Goal: Book appointment/travel/reservation

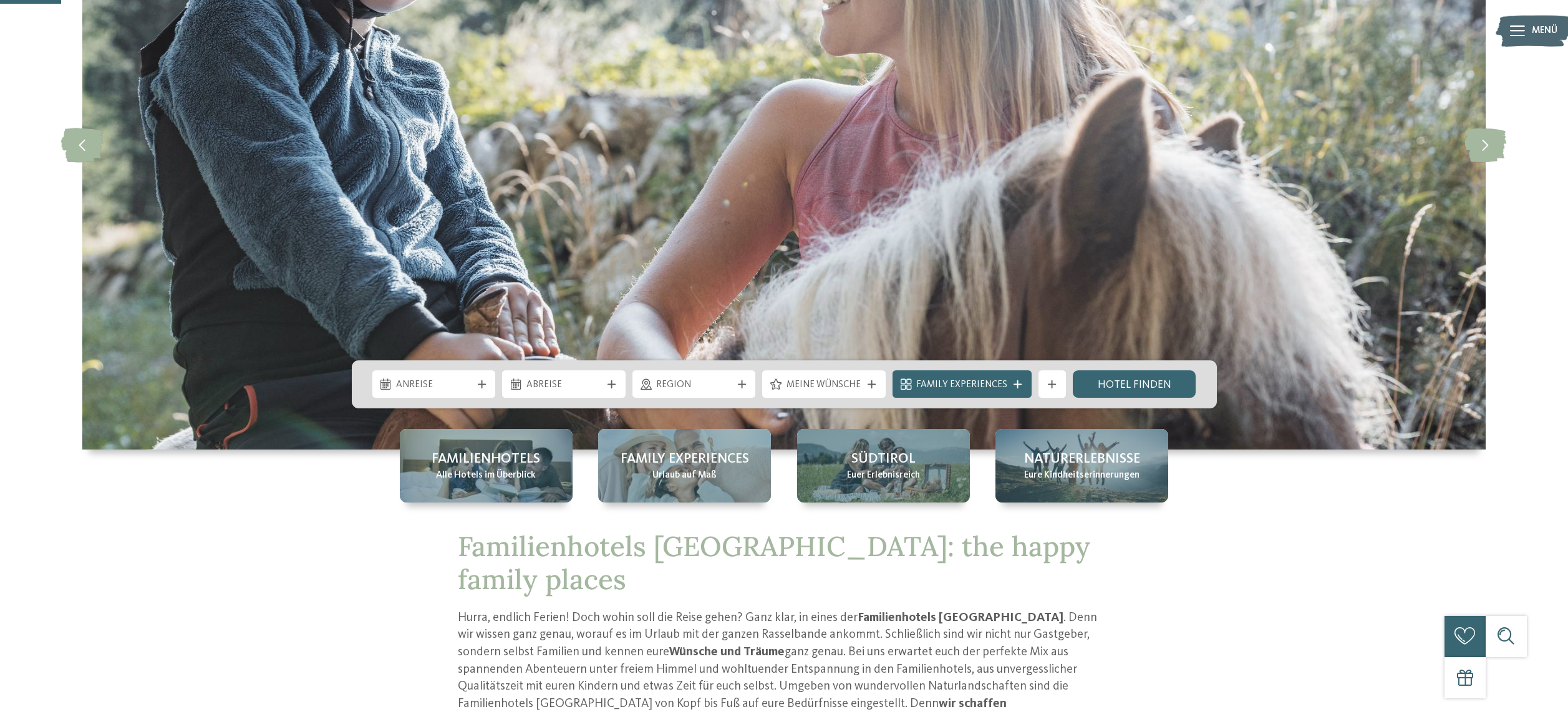
scroll to position [233, 0]
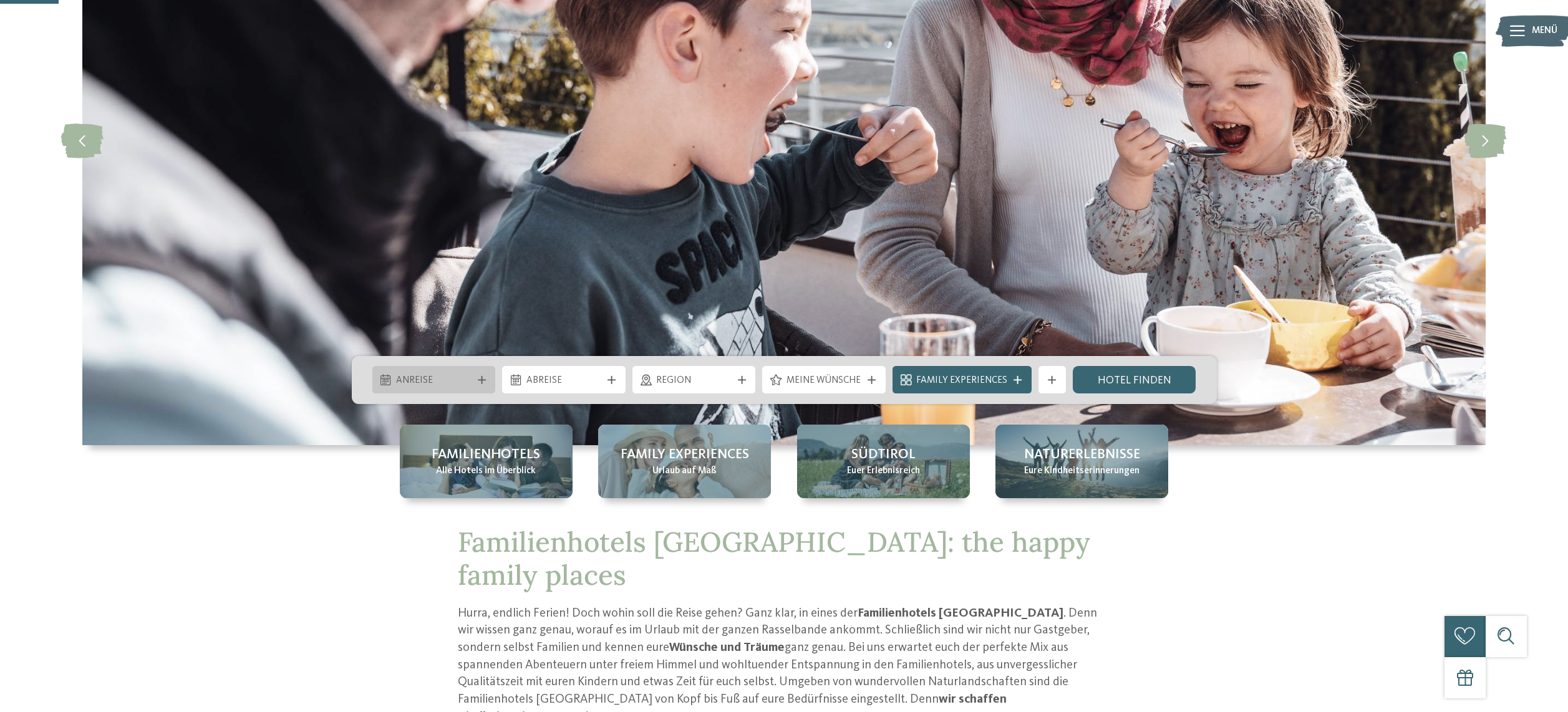
drag, startPoint x: 478, startPoint y: 374, endPoint x: 485, endPoint y: 372, distance: 7.3
click at [478, 376] on icon at bounding box center [481, 380] width 8 height 8
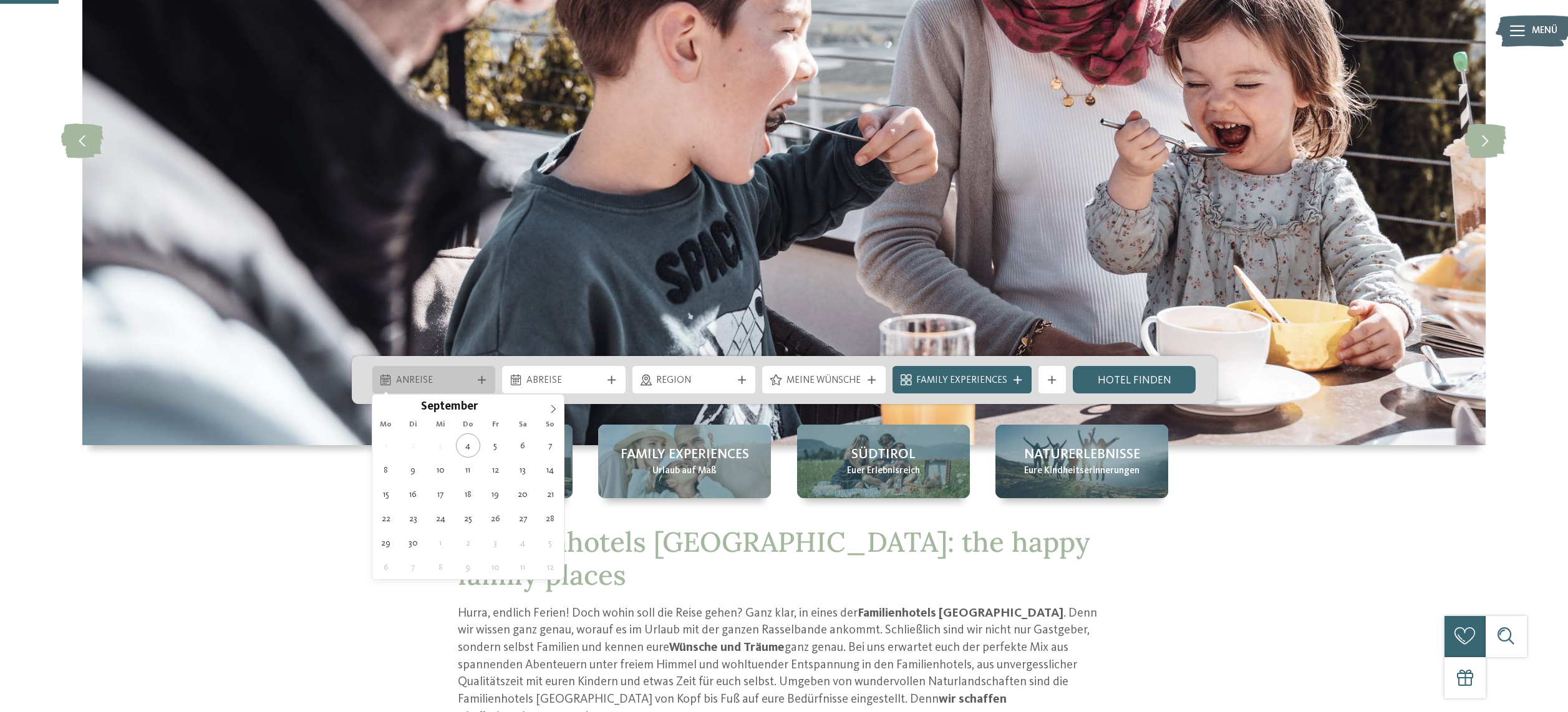
click at [485, 376] on icon at bounding box center [481, 380] width 8 height 8
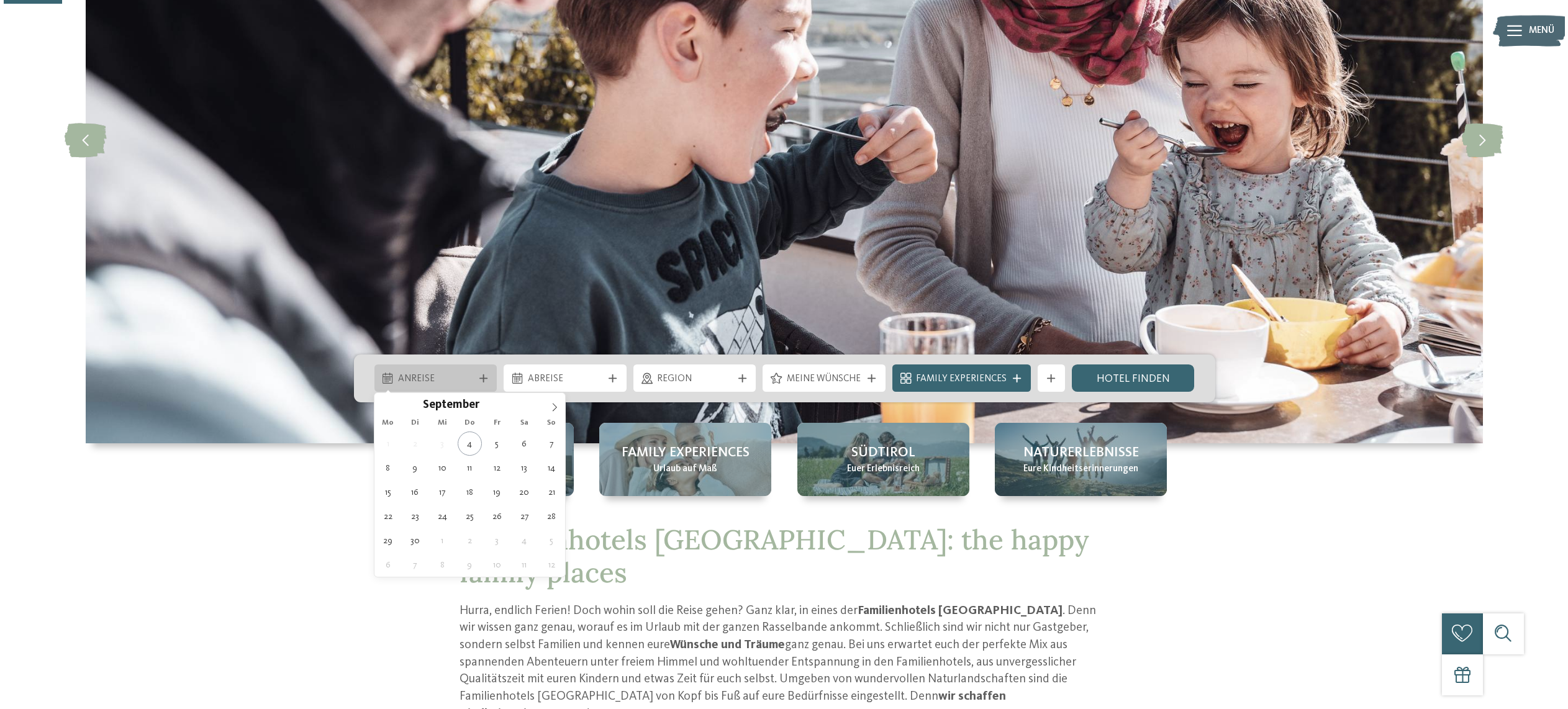
scroll to position [237, 0]
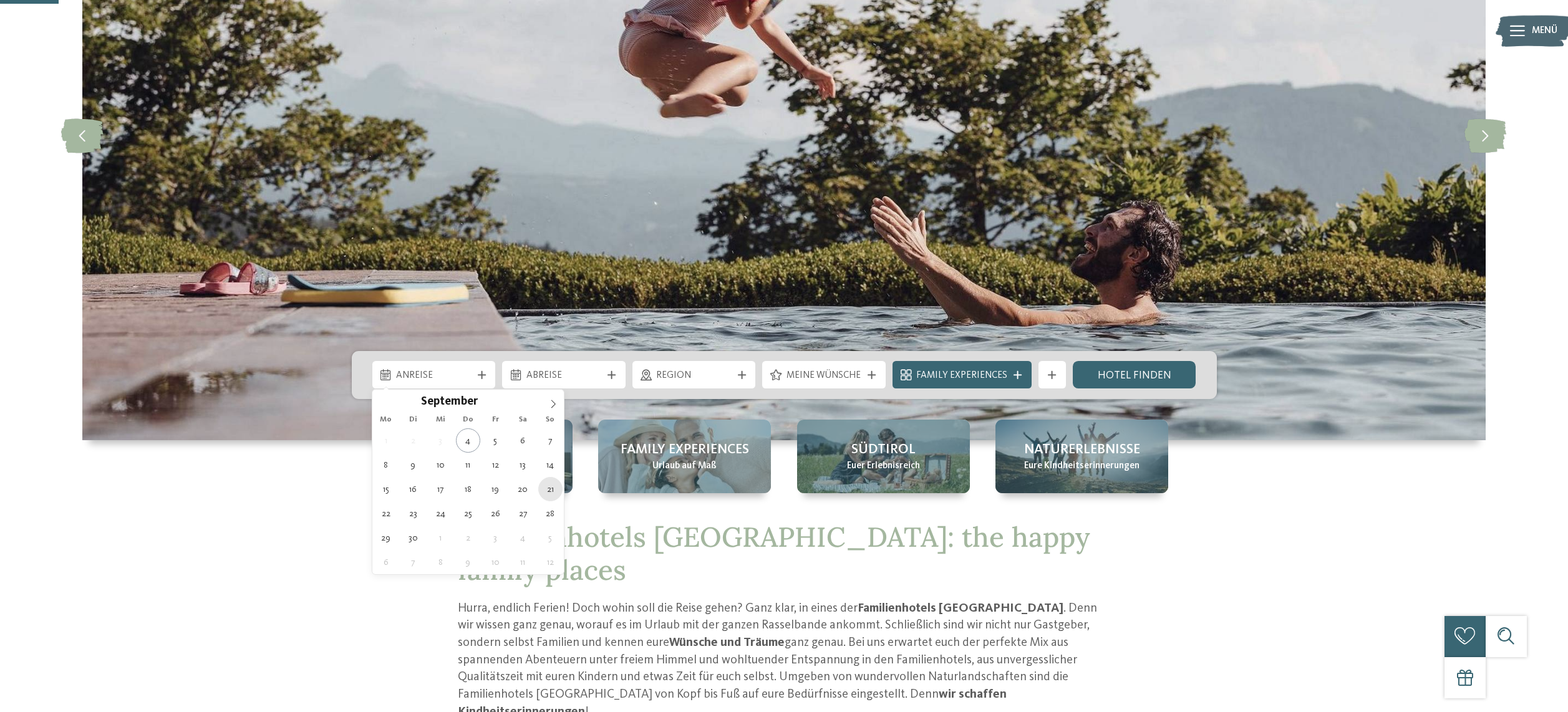
type div "21.09.2025"
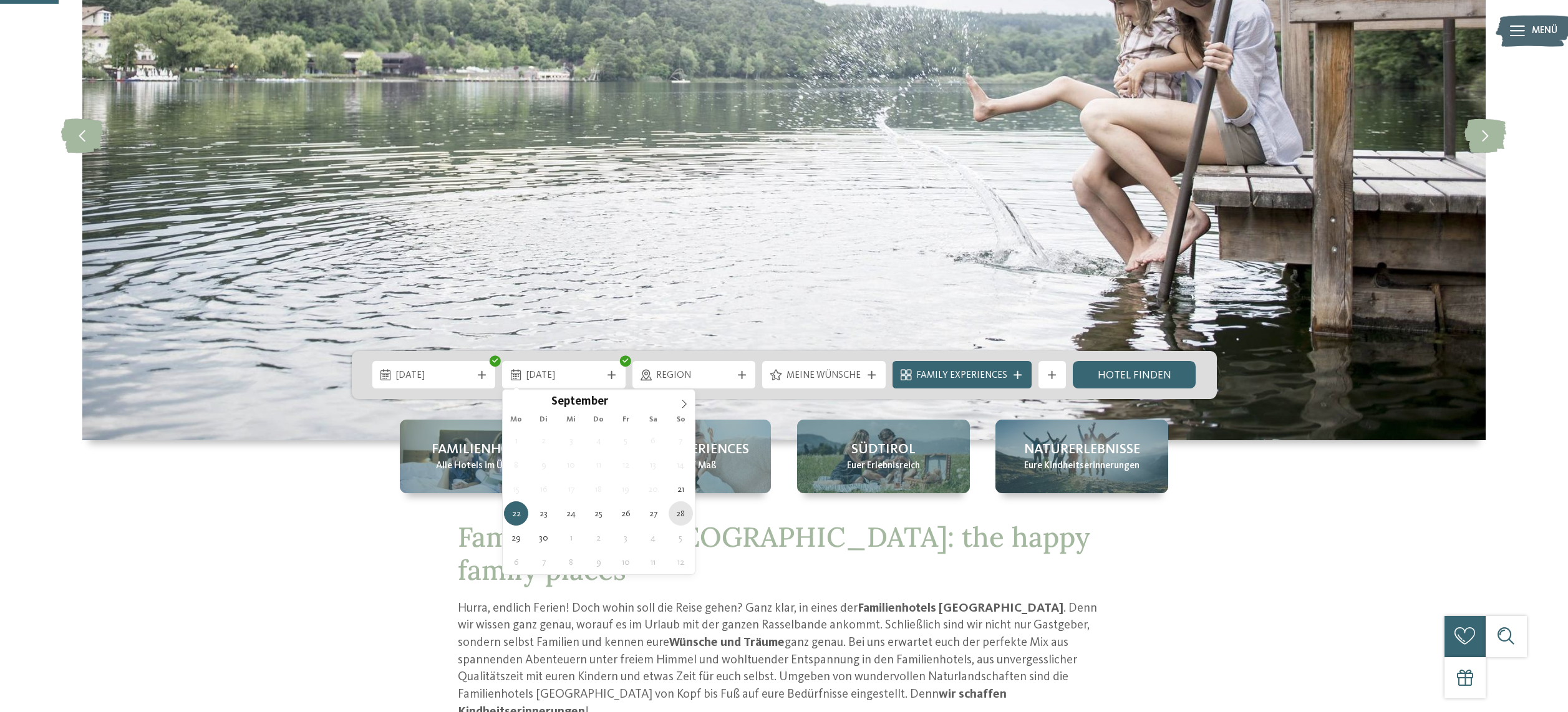
type div "28.09.2025"
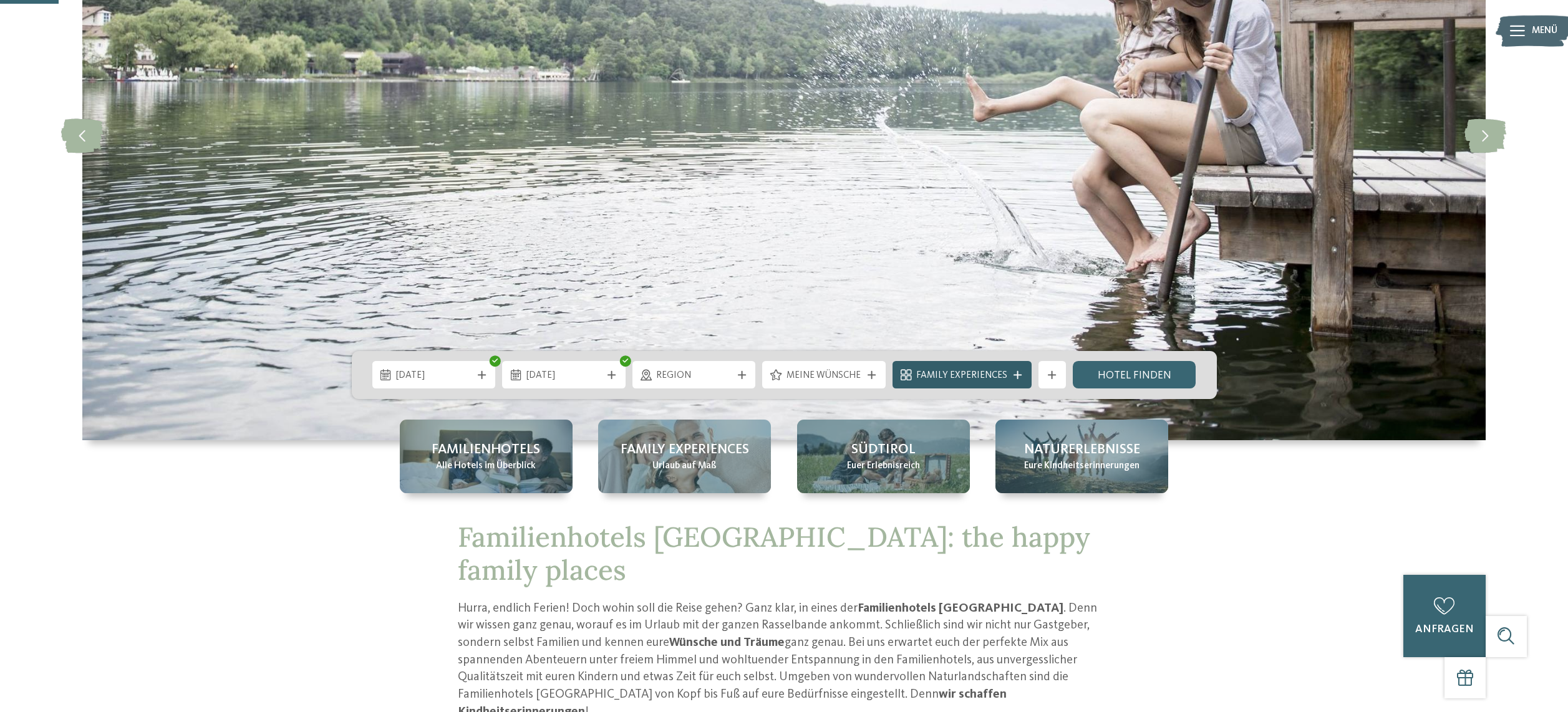
click at [978, 376] on span "Family Experiences" at bounding box center [962, 376] width 91 height 14
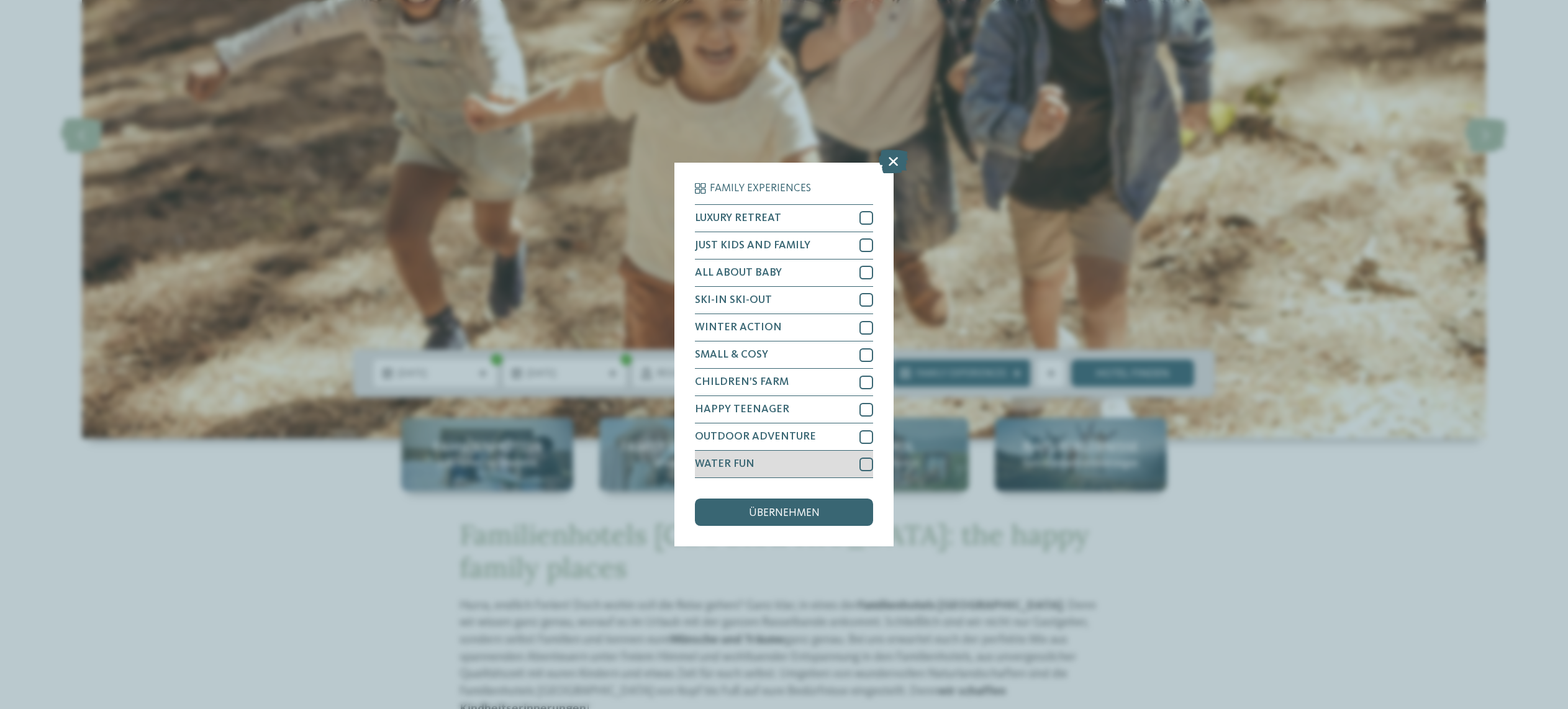
click at [861, 457] on div at bounding box center [866, 464] width 14 height 14
click at [866, 403] on div at bounding box center [866, 409] width 14 height 14
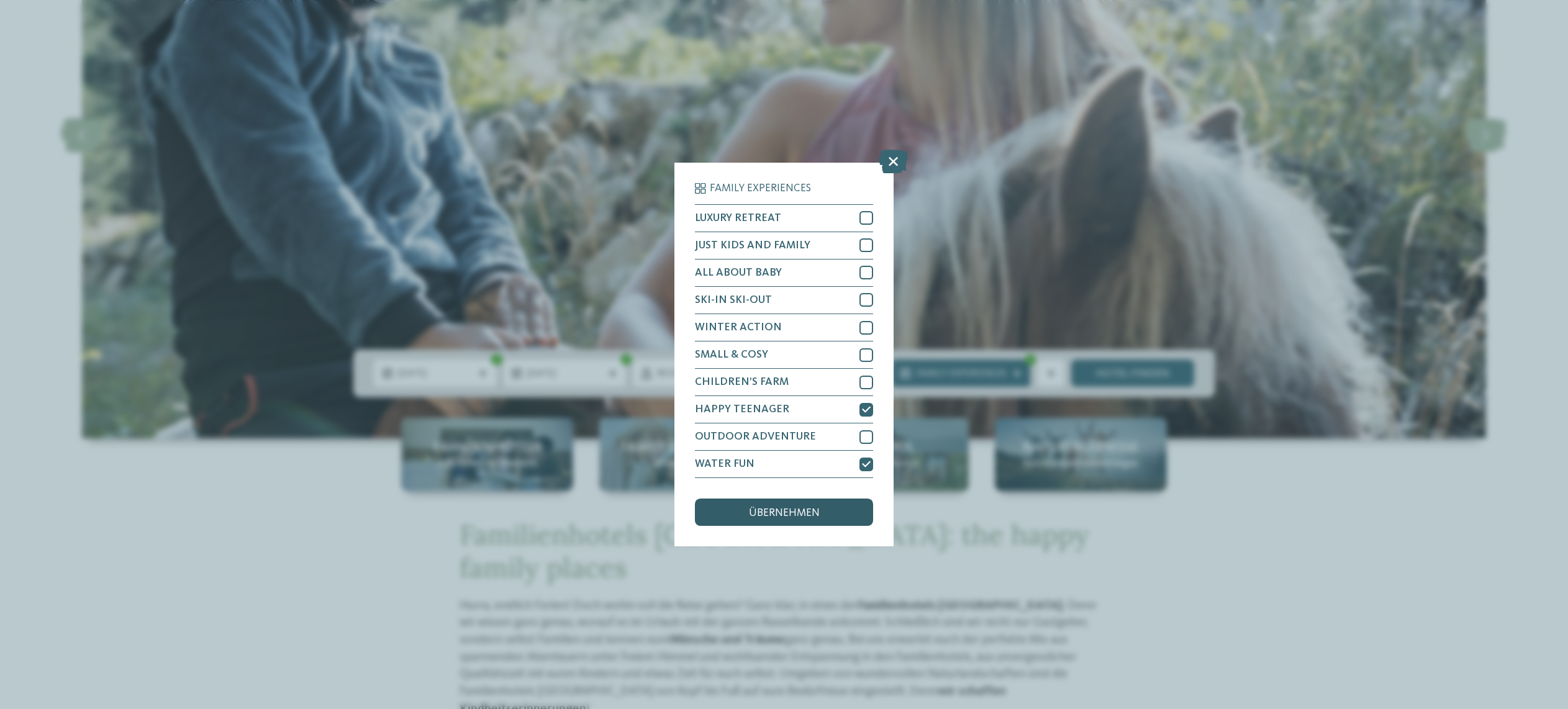
click at [798, 508] on span "übernehmen" at bounding box center [784, 514] width 71 height 11
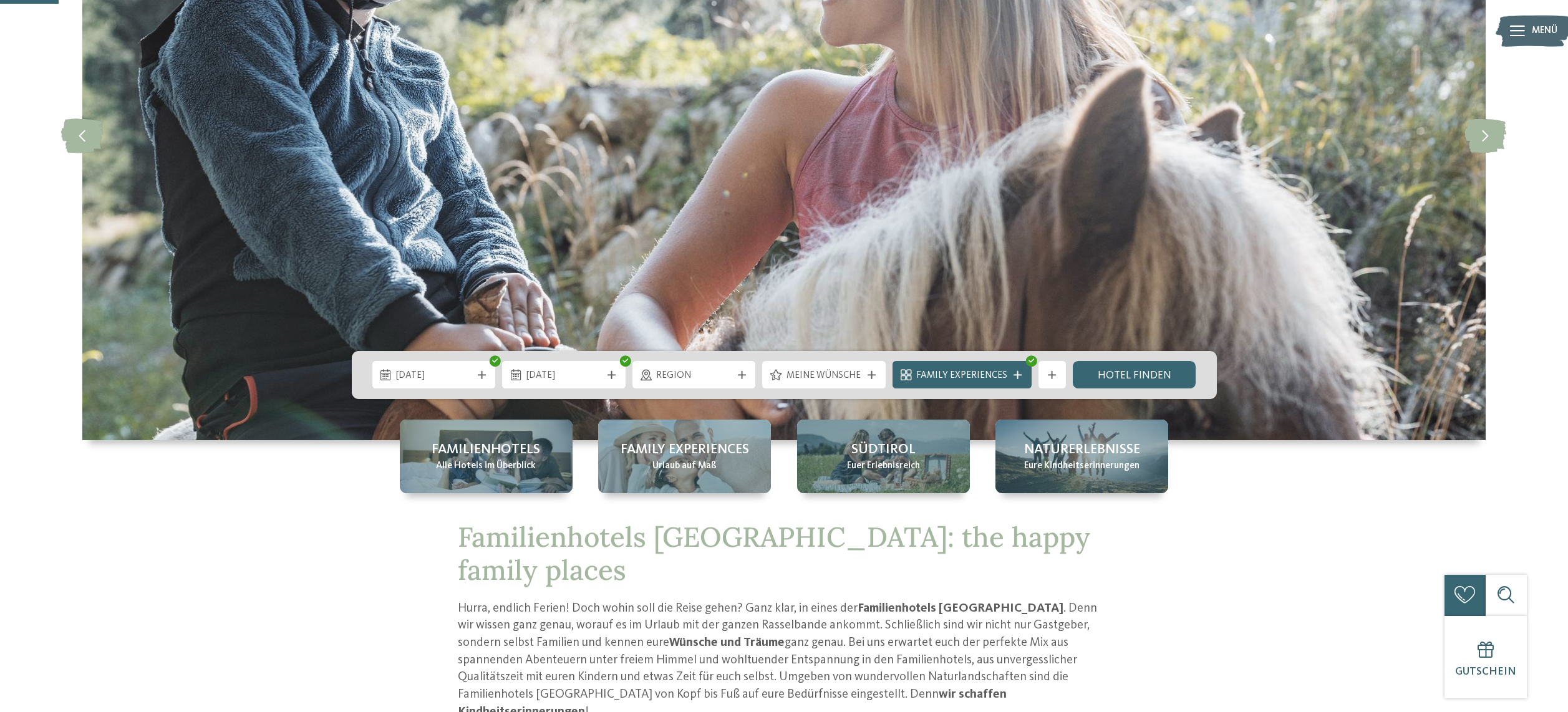
click at [813, 374] on span "Meine Wünsche" at bounding box center [824, 376] width 76 height 14
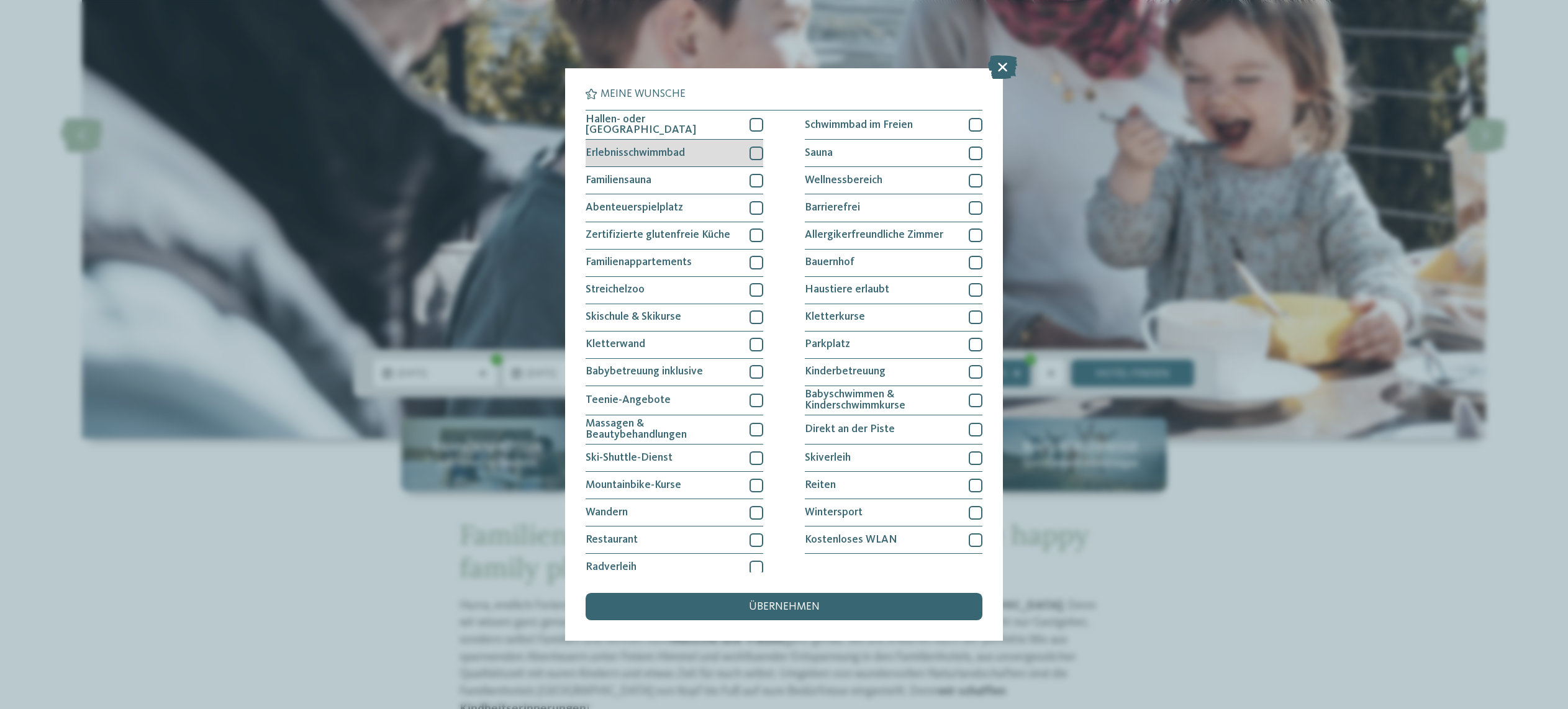
click at [754, 149] on div at bounding box center [756, 153] width 14 height 14
click at [759, 120] on div at bounding box center [756, 125] width 14 height 14
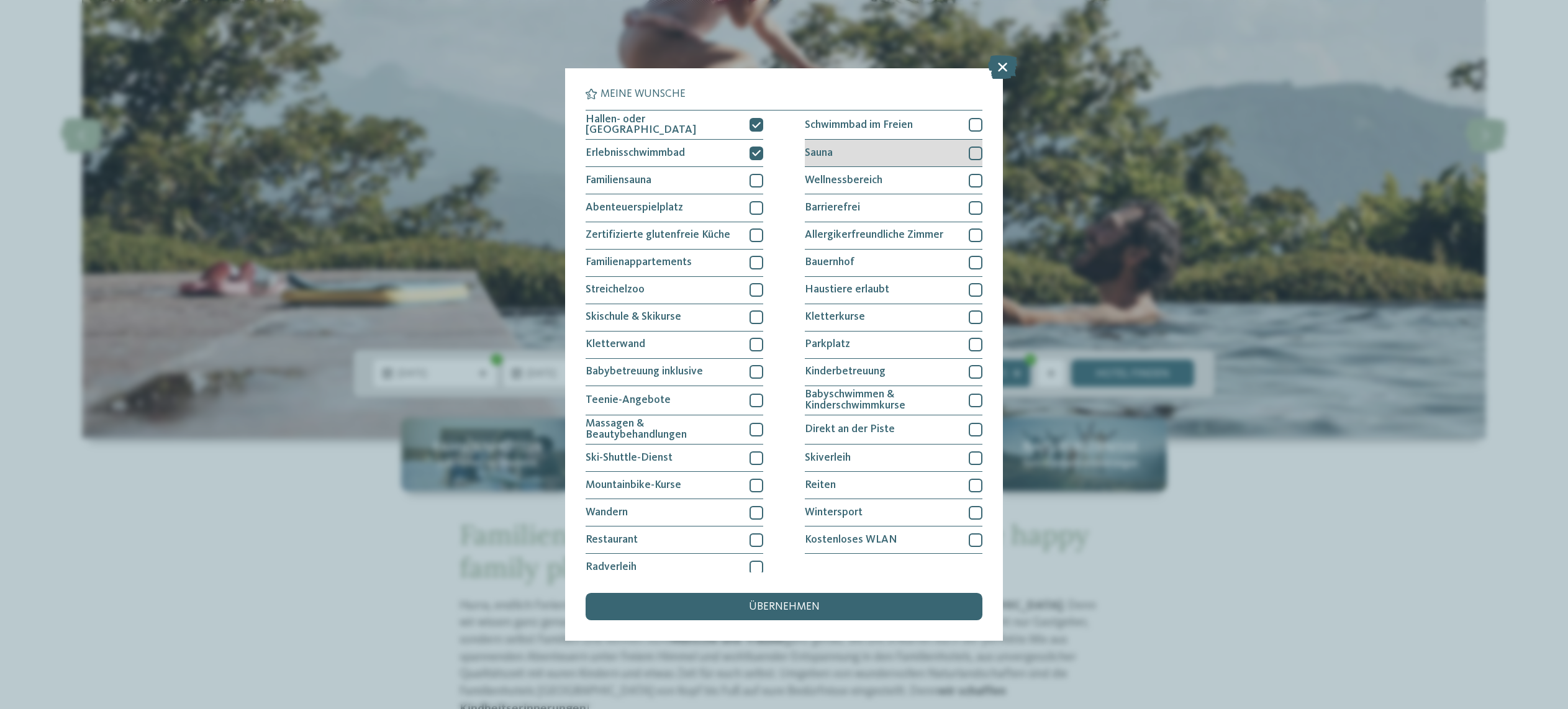
click at [976, 152] on div at bounding box center [976, 153] width 14 height 14
click at [974, 286] on div at bounding box center [976, 290] width 14 height 14
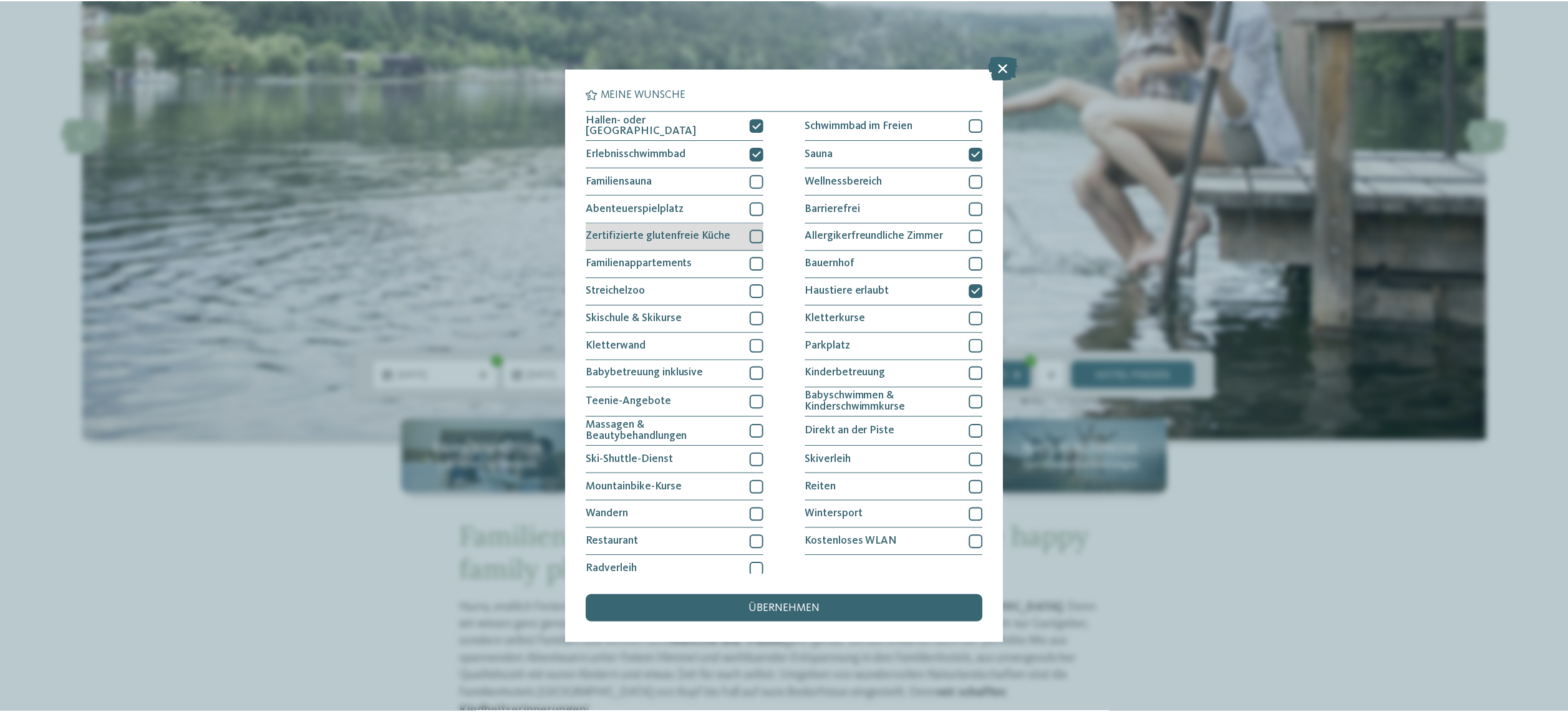
scroll to position [2, 0]
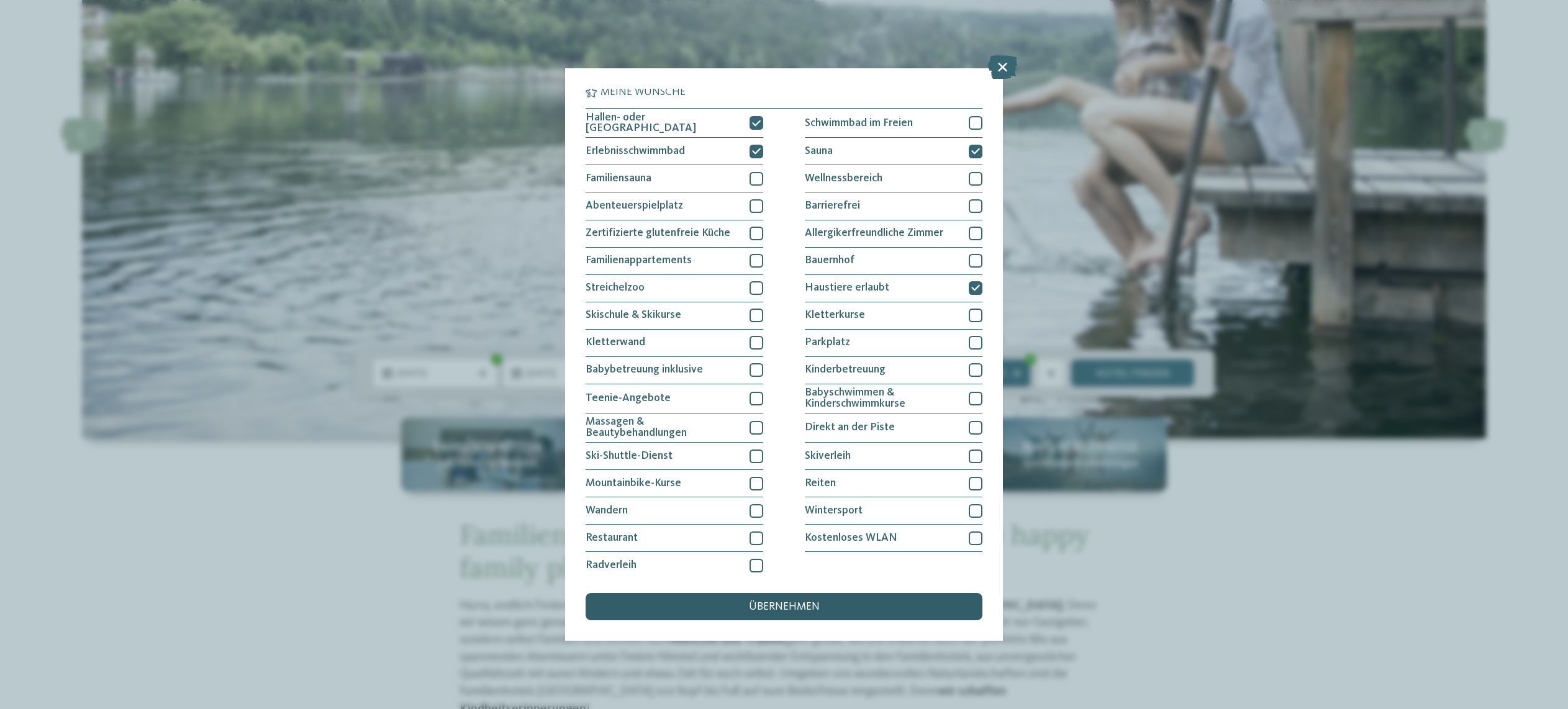
click at [792, 602] on span "übernehmen" at bounding box center [784, 607] width 71 height 11
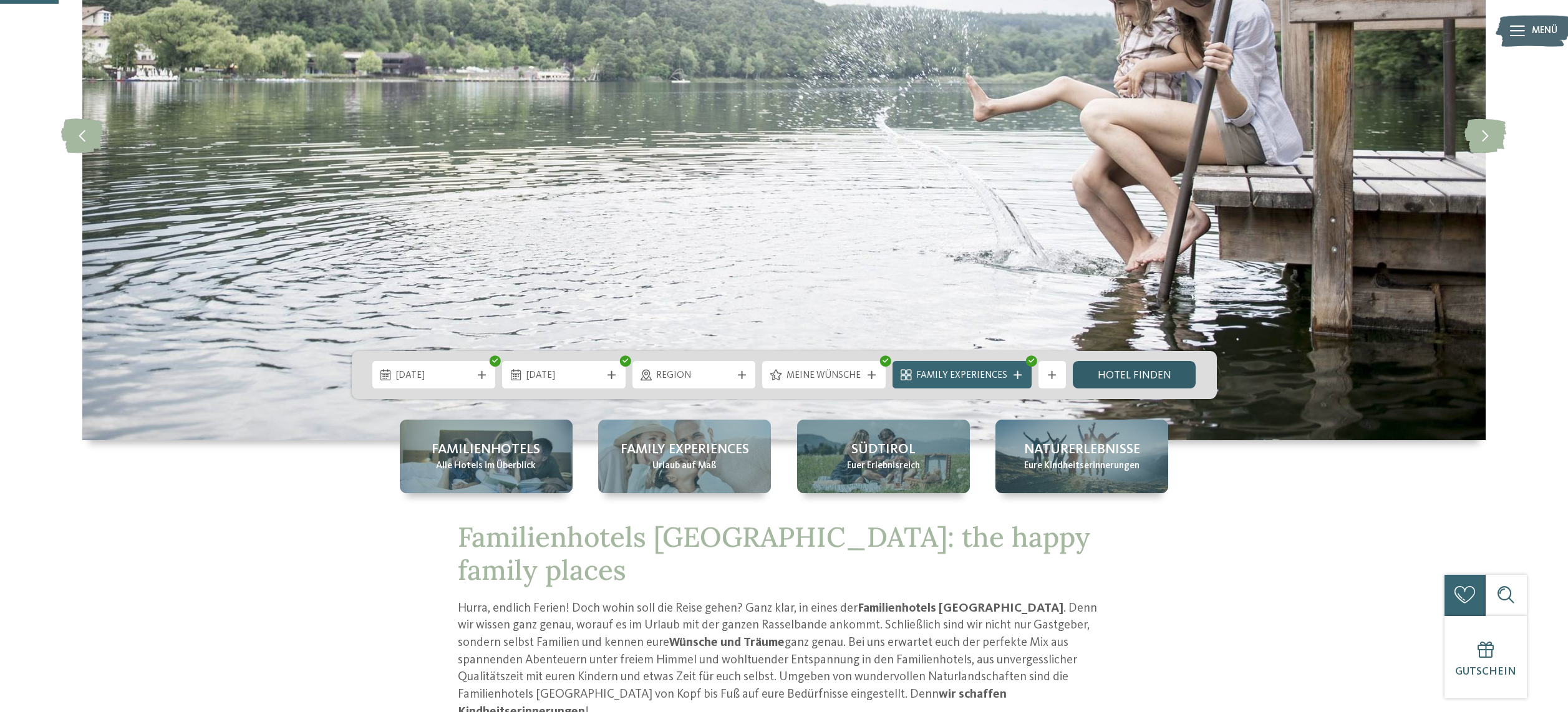
click at [1117, 377] on link "Hotel finden" at bounding box center [1135, 374] width 124 height 27
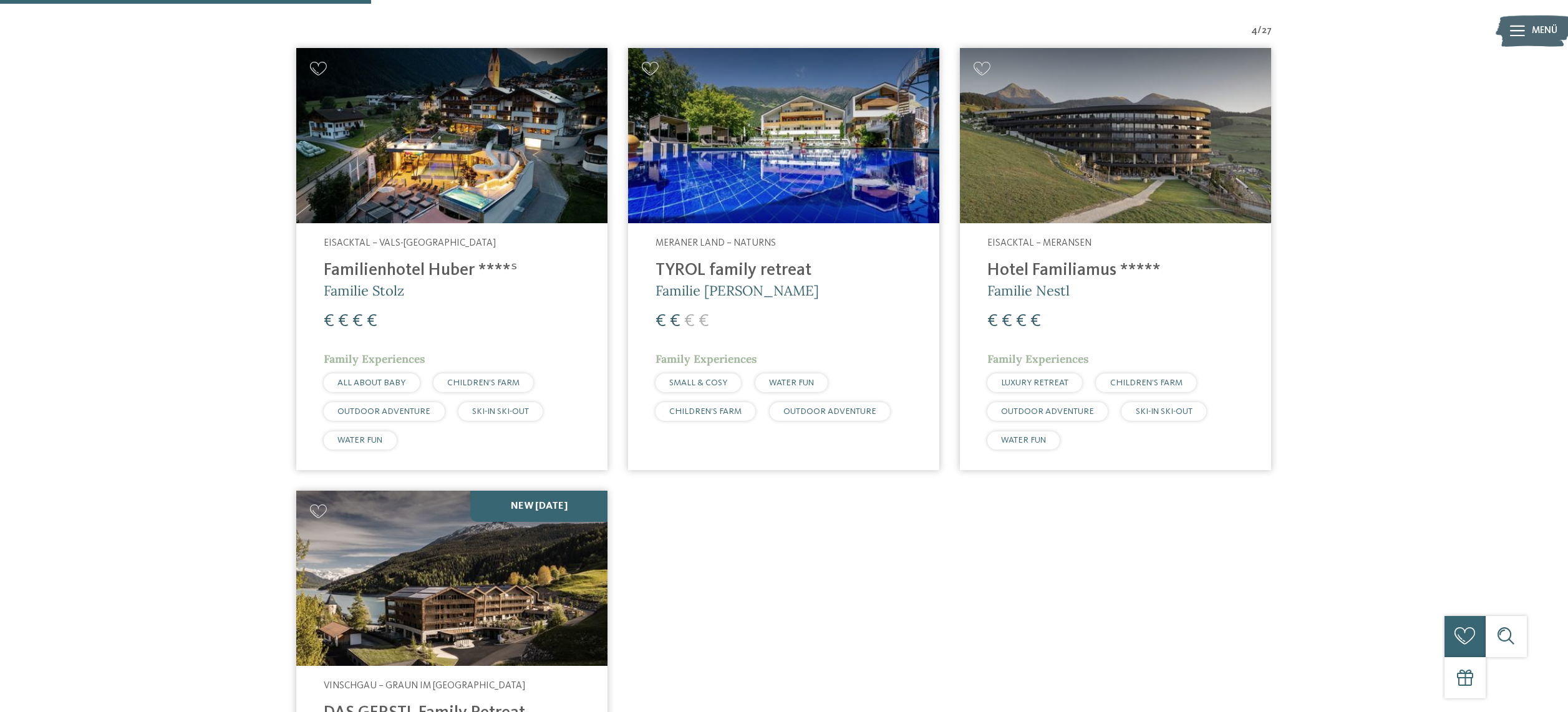
scroll to position [345, 0]
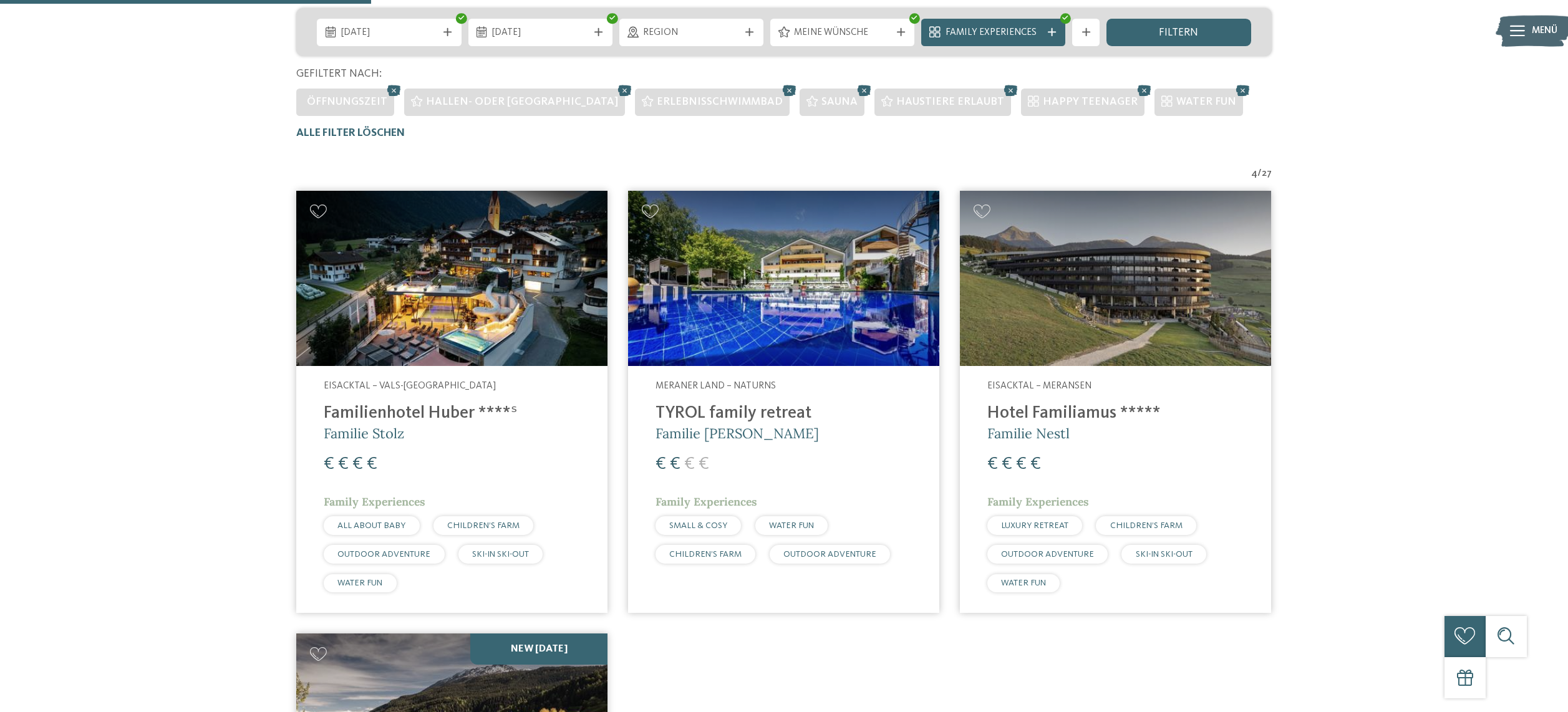
click at [449, 303] on img at bounding box center [451, 278] width 311 height 175
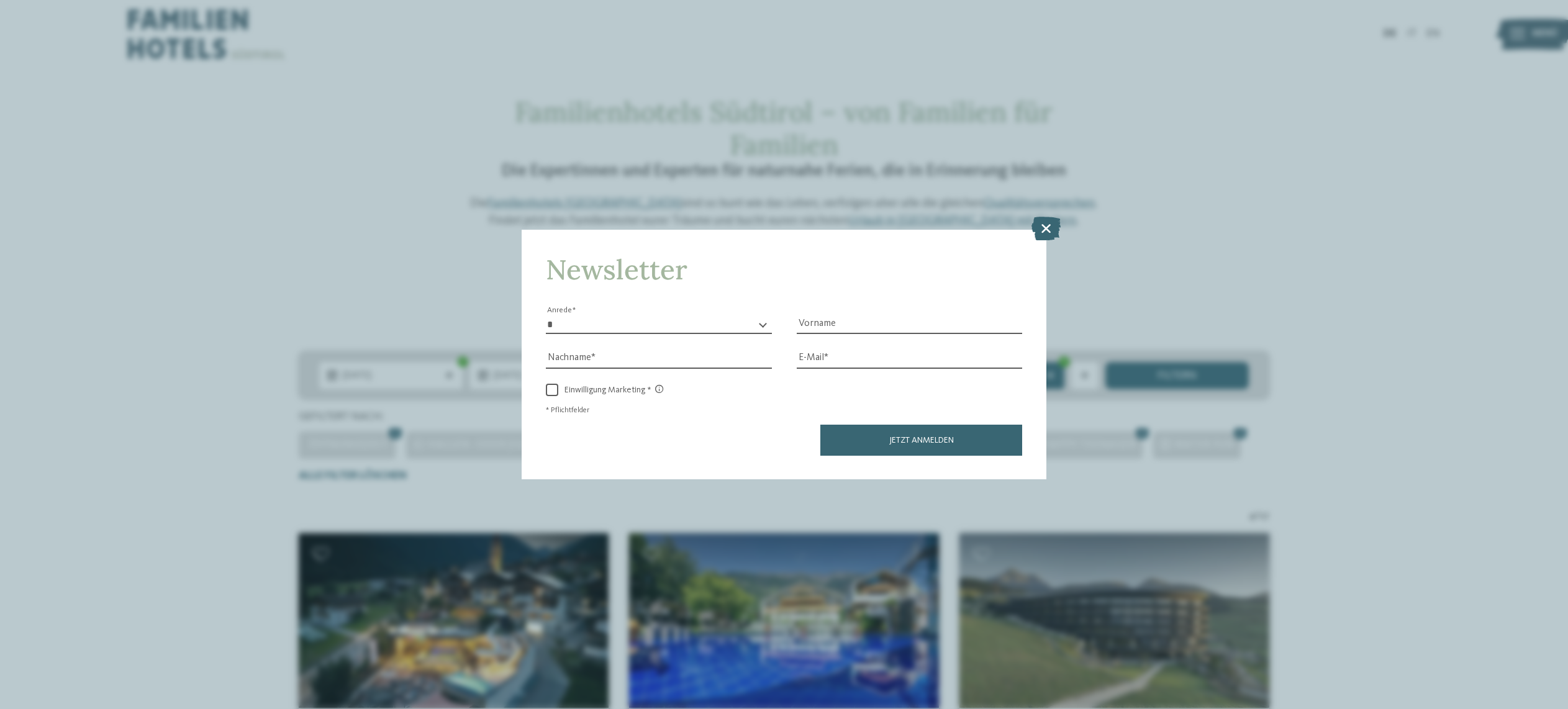
click at [1041, 217] on icon at bounding box center [1046, 229] width 29 height 24
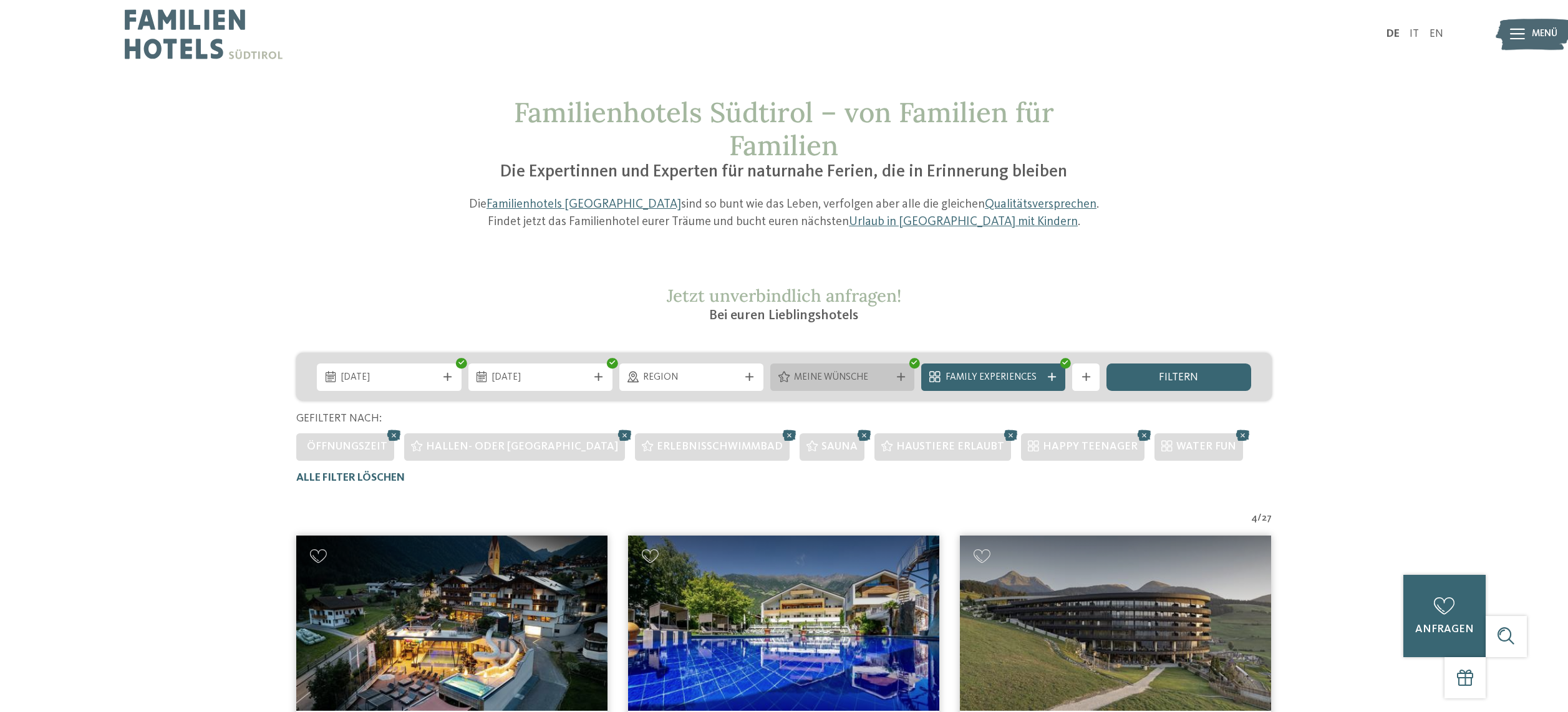
click at [899, 374] on icon at bounding box center [900, 376] width 8 height 8
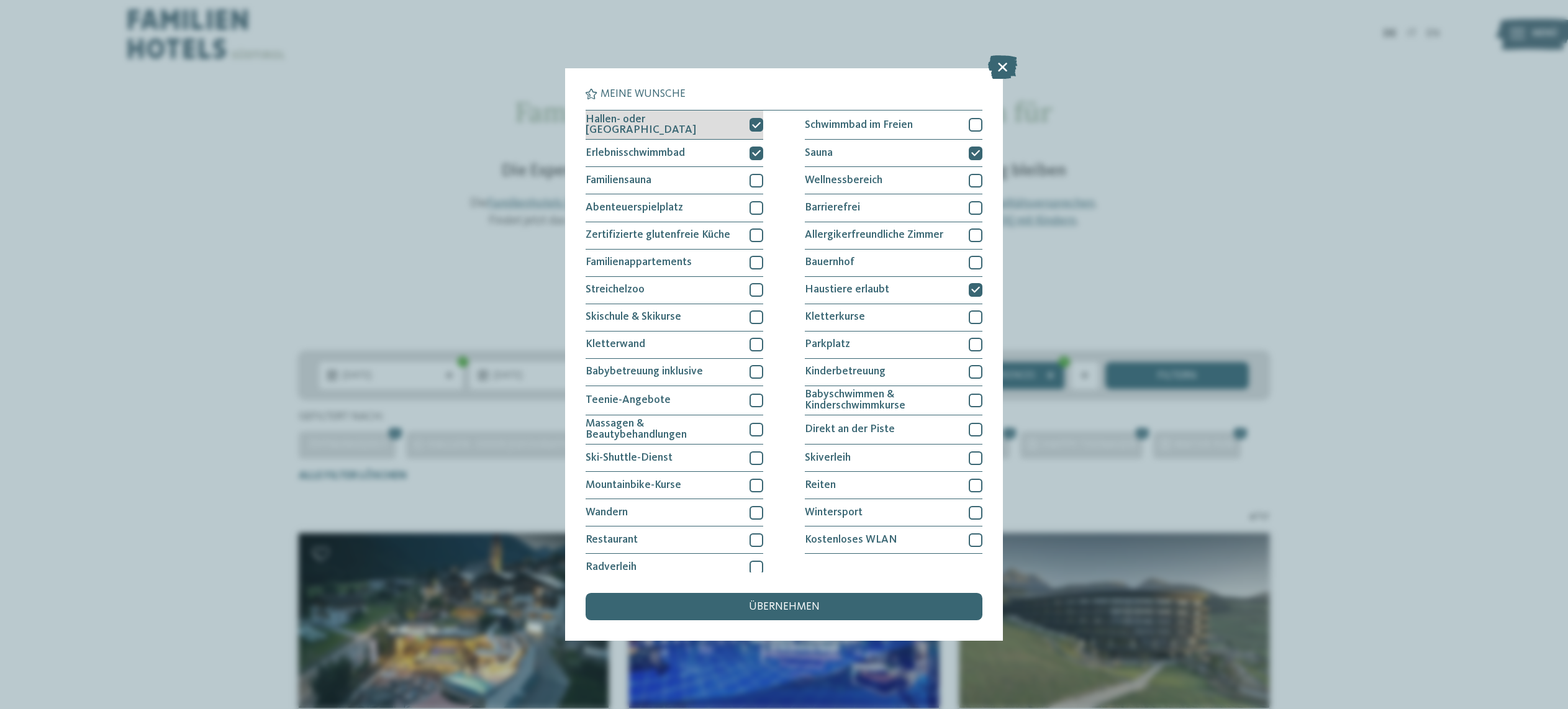
click at [744, 123] on div "Hallen- oder Schleusenbad" at bounding box center [674, 125] width 178 height 29
click at [761, 149] on icon at bounding box center [756, 153] width 9 height 8
click at [978, 149] on icon at bounding box center [976, 153] width 9 height 8
click at [782, 602] on span "übernehmen" at bounding box center [784, 607] width 71 height 11
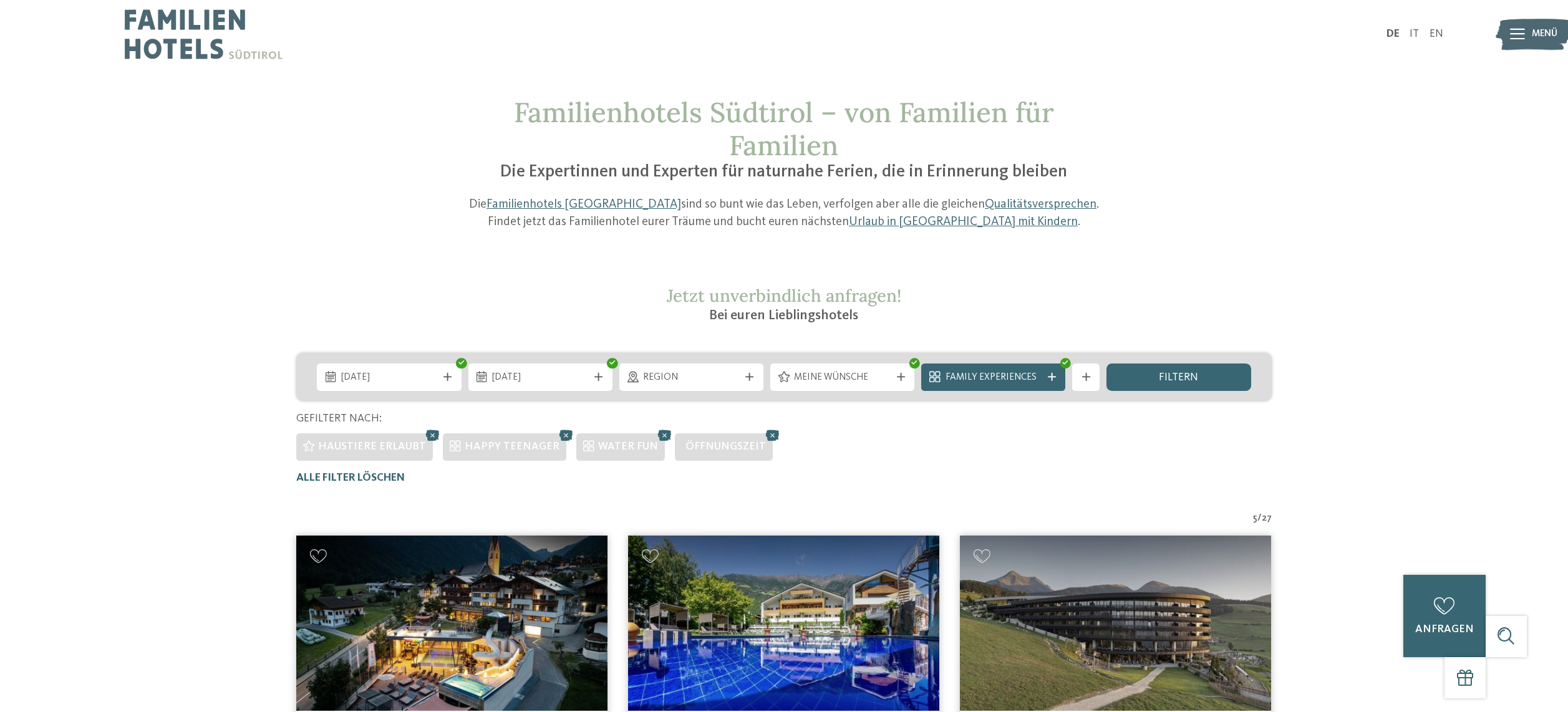
click at [1028, 383] on div "Family Experiences" at bounding box center [993, 376] width 144 height 27
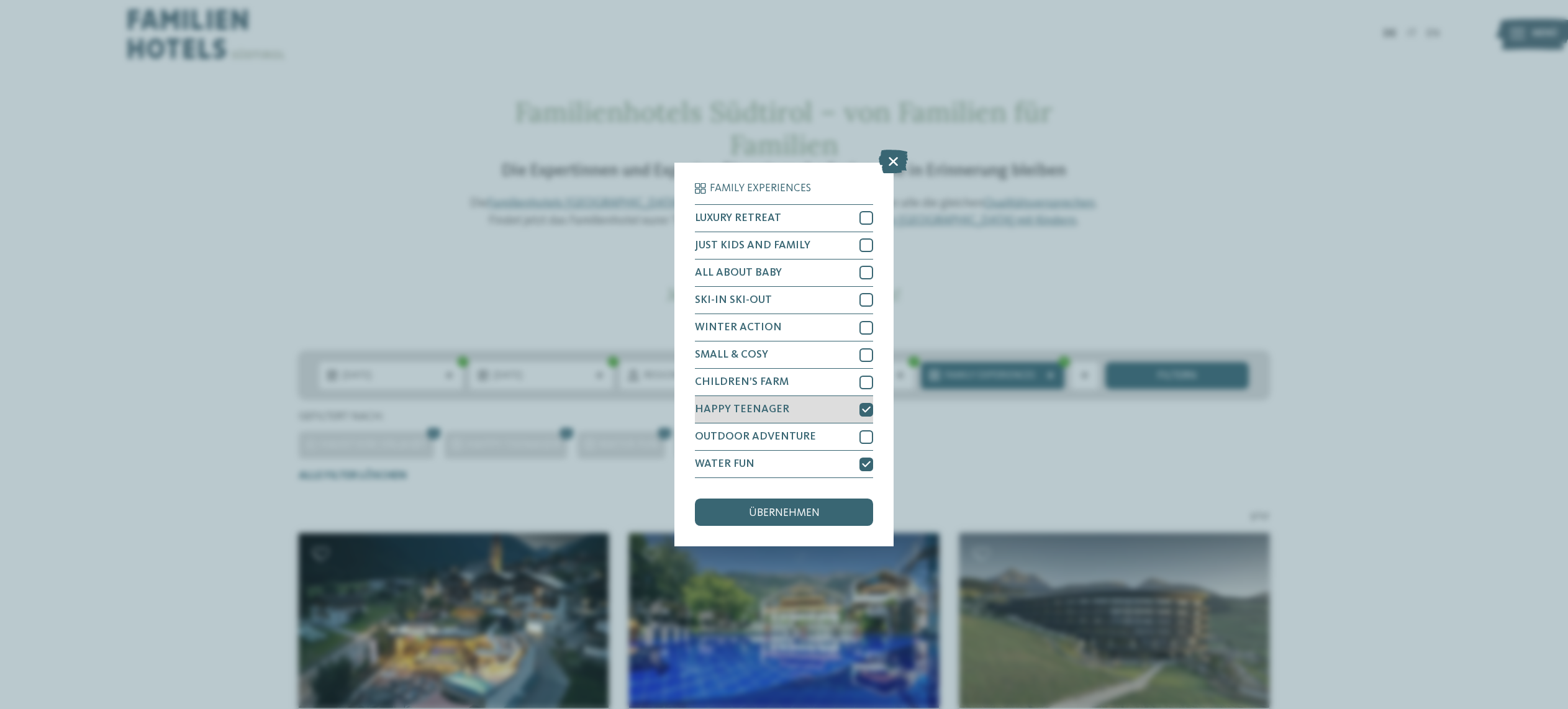
drag, startPoint x: 871, startPoint y: 399, endPoint x: 865, endPoint y: 345, distance: 54.3
click at [870, 457] on div at bounding box center [866, 464] width 14 height 14
click at [865, 405] on icon at bounding box center [866, 409] width 9 height 8
click at [795, 508] on span "übernehmen" at bounding box center [784, 514] width 71 height 11
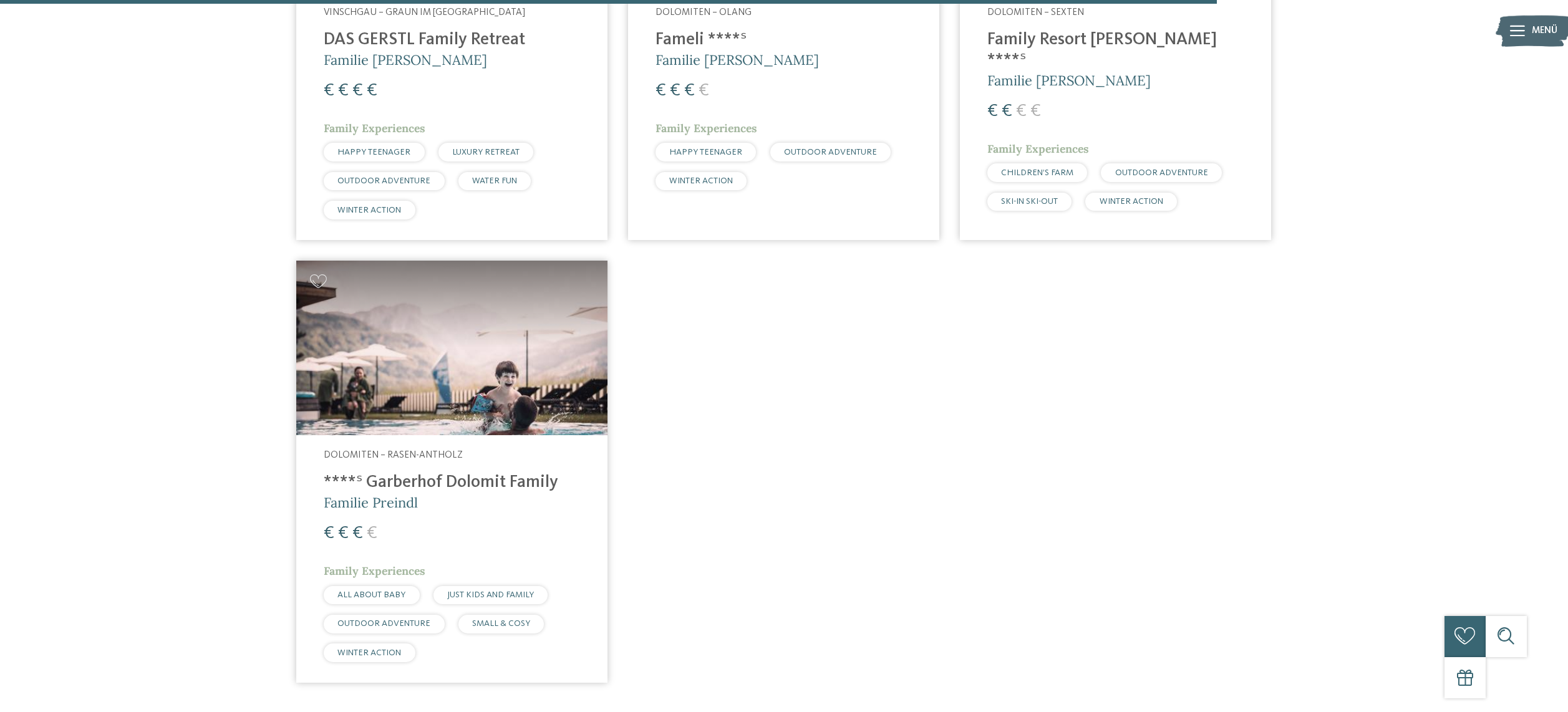
scroll to position [2473, 0]
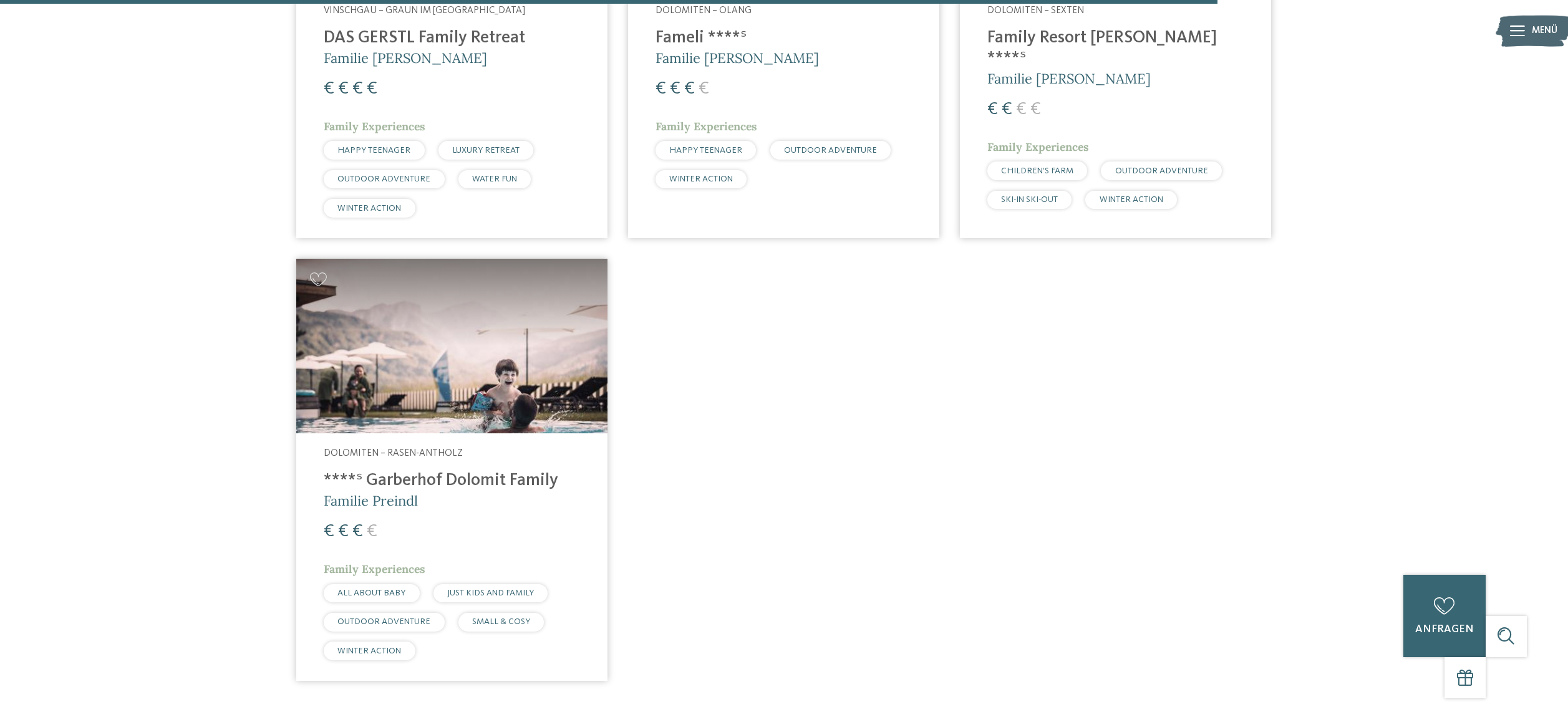
click at [437, 353] on img at bounding box center [451, 346] width 311 height 175
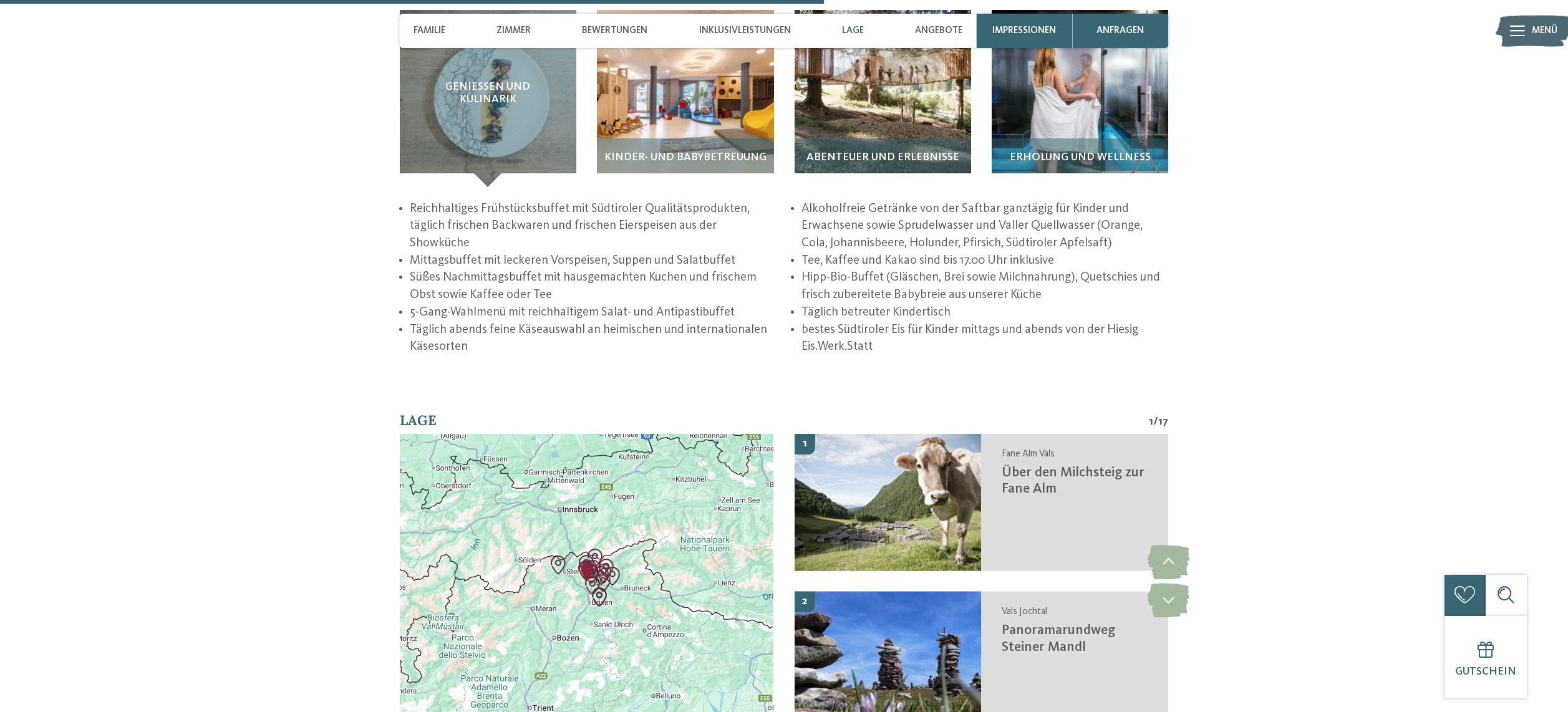
scroll to position [2493, 0]
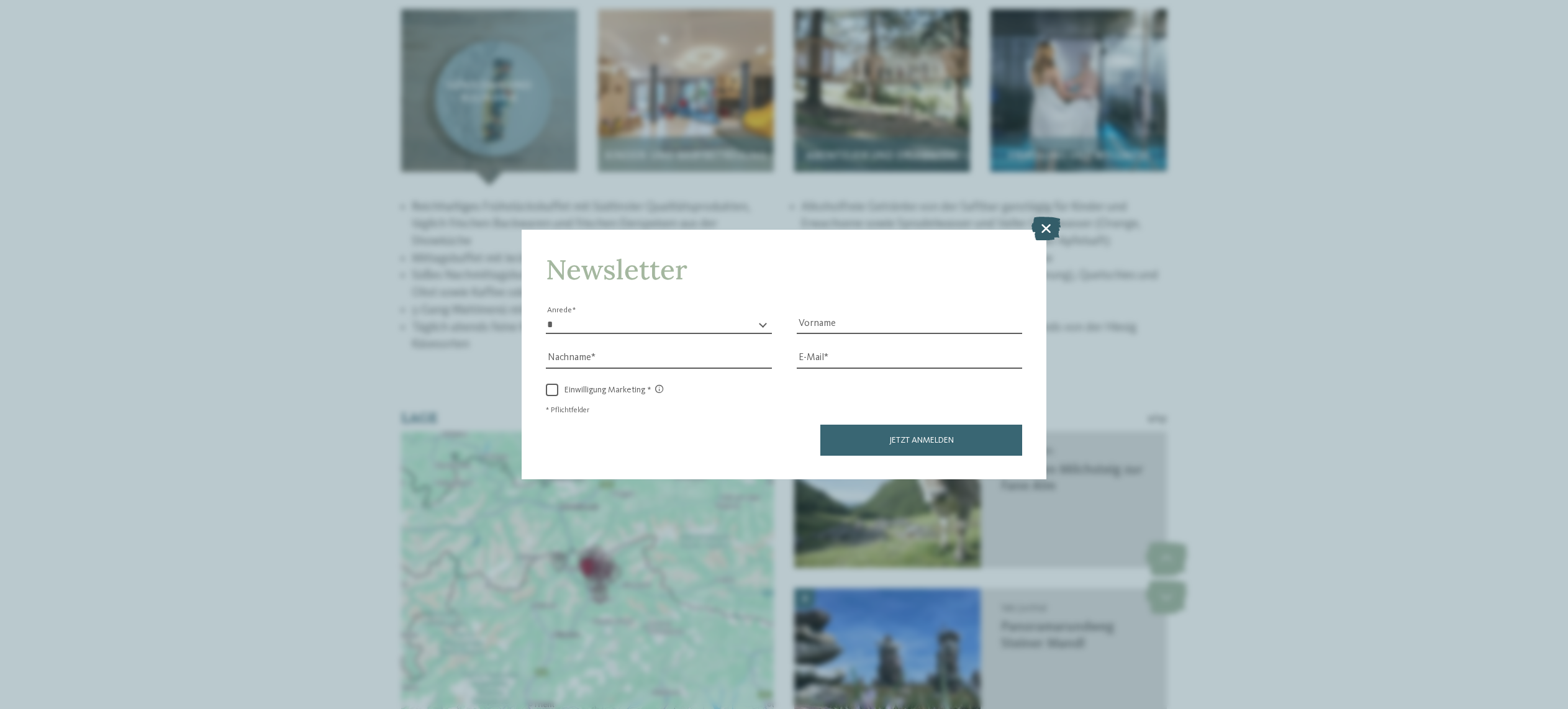
click at [1042, 217] on icon at bounding box center [1046, 229] width 29 height 24
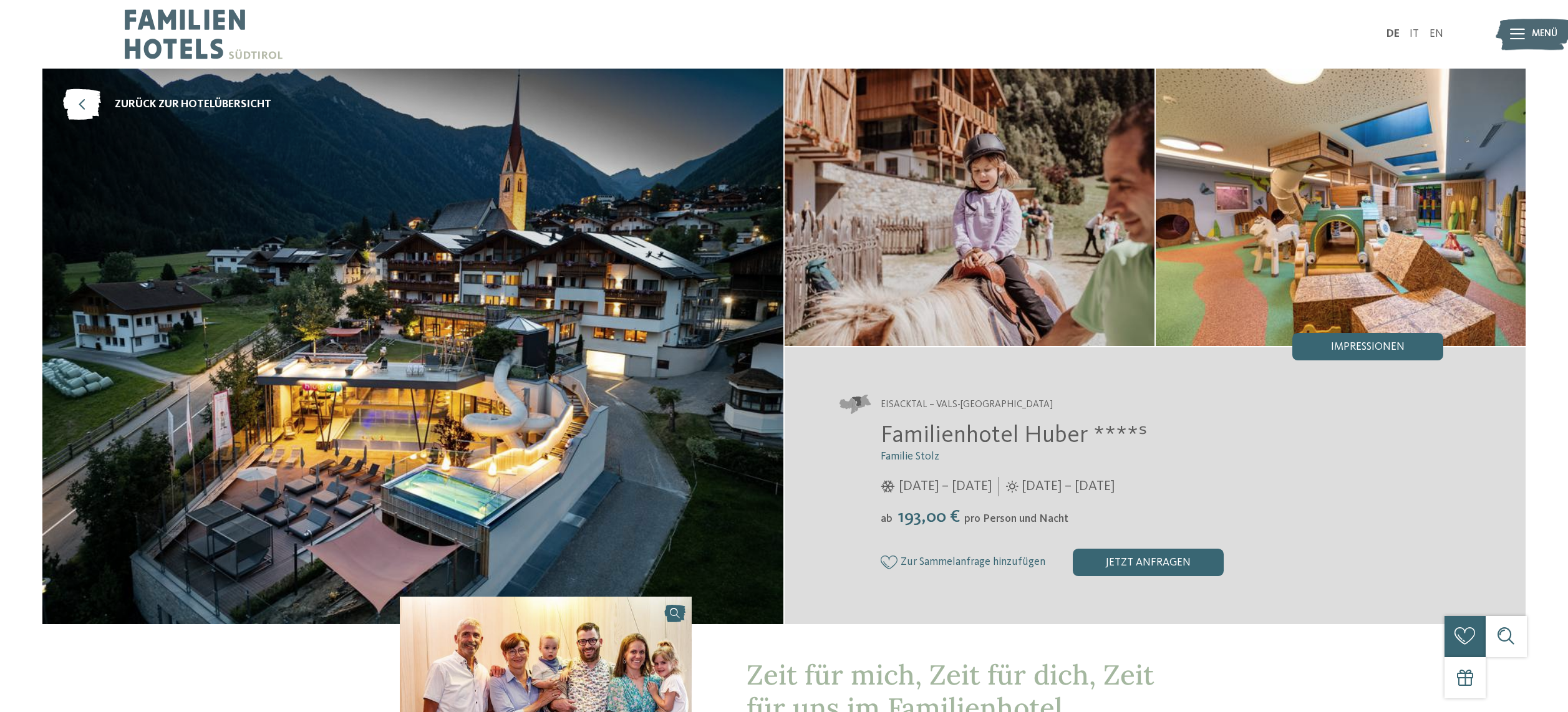
scroll to position [0, 0]
